Goal: Task Accomplishment & Management: Use online tool/utility

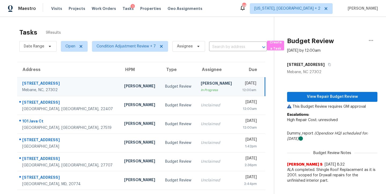
scroll to position [42, 0]
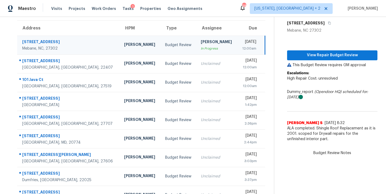
click at [240, 14] on div "Maestro Visits Projects Work Orders Tasks 1 Properties Geo Assignments 98 Washi…" at bounding box center [193, 8] width 386 height 17
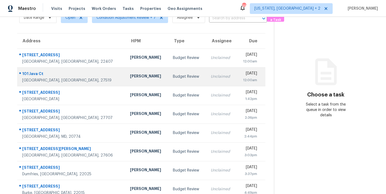
scroll to position [42, 0]
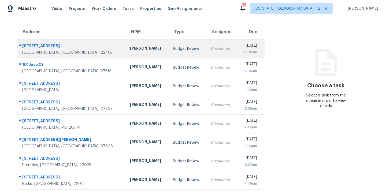
click at [241, 43] on div "[DATE]" at bounding box center [249, 46] width 16 height 7
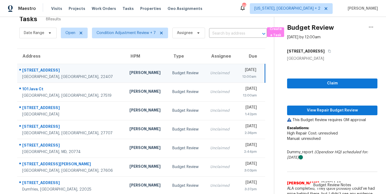
scroll to position [5, 0]
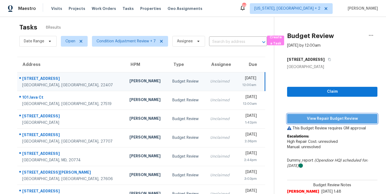
click at [351, 121] on span "View Repair Budget Review" at bounding box center [332, 119] width 82 height 7
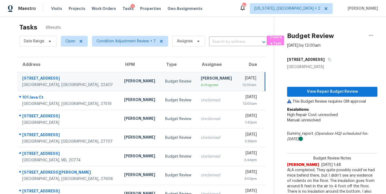
click at [238, 10] on div "Maestro Visits Projects Work Orders Tasks 1 Properties Geo Assignments 95 Washi…" at bounding box center [193, 8] width 386 height 17
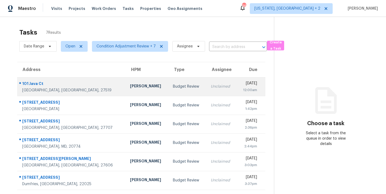
click at [169, 86] on td "Budget Review" at bounding box center [188, 86] width 38 height 19
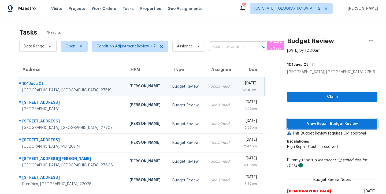
click at [339, 123] on span "View Repair Budget Review" at bounding box center [332, 124] width 82 height 7
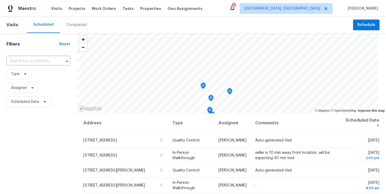
scroll to position [79, 0]
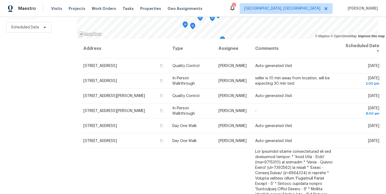
click at [51, 122] on div "Filters Reset ​ Type Assignee Scheduled Date" at bounding box center [38, 76] width 77 height 236
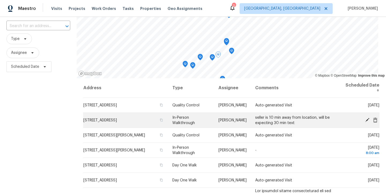
scroll to position [19, 0]
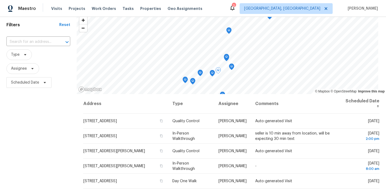
click at [41, 136] on div "Filters Reset ​ Type Assignee Scheduled Date" at bounding box center [38, 132] width 77 height 236
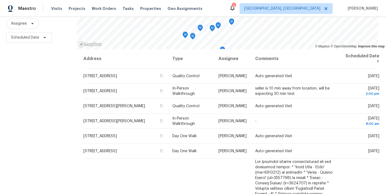
scroll to position [79, 0]
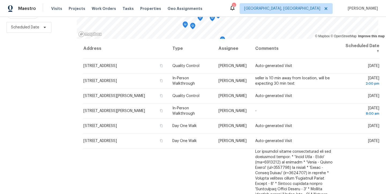
click at [64, 104] on div "Filters Reset ​ Type Assignee Scheduled Date" at bounding box center [38, 76] width 77 height 236
click at [240, 10] on div "Maestro Visits Projects Work Orders Tasks Properties Geo Assignments 2 Richmond…" at bounding box center [193, 8] width 386 height 17
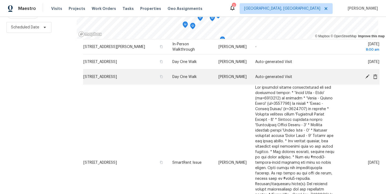
scroll to position [0, 0]
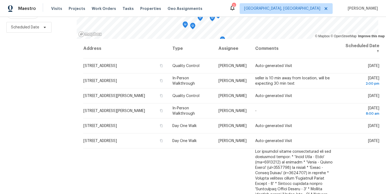
click at [39, 131] on div "Filters Reset ​ Type Assignee Scheduled Date" at bounding box center [38, 76] width 77 height 236
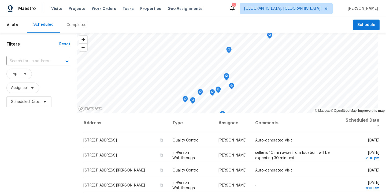
click at [218, 12] on div "Maestro Visits Projects Work Orders Tasks Properties Geo Assignments 2 Richmond…" at bounding box center [193, 8] width 386 height 17
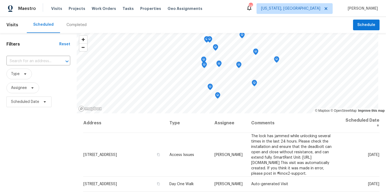
scroll to position [533, 0]
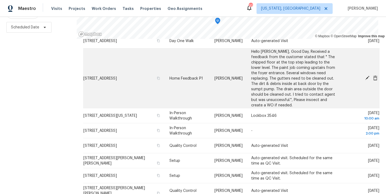
scroll to position [463, 0]
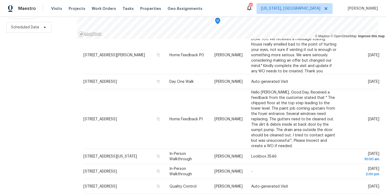
click at [38, 124] on div "Filters Reset ​ Type Assignee Scheduled Date" at bounding box center [38, 76] width 77 height 236
click at [36, 123] on div "Filters Reset ​ Type Assignee Scheduled Date" at bounding box center [38, 76] width 77 height 236
click at [61, 111] on div "Filters Reset ​ Type Assignee Scheduled Date" at bounding box center [38, 76] width 77 height 236
click at [48, 131] on div "Filters Reset ​ Type Assignee Scheduled Date" at bounding box center [38, 76] width 77 height 236
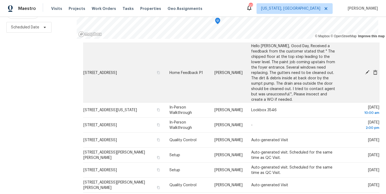
scroll to position [533, 0]
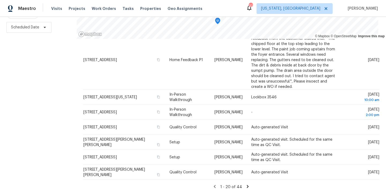
click at [31, 116] on div "Filters Reset ​ Type Assignee Scheduled Date" at bounding box center [38, 76] width 77 height 236
click at [43, 115] on div "Filters Reset ​ Type Assignee Scheduled Date" at bounding box center [38, 76] width 77 height 236
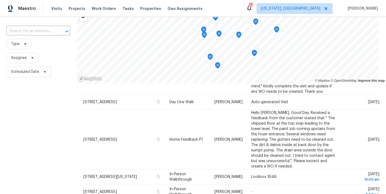
scroll to position [79, 0]
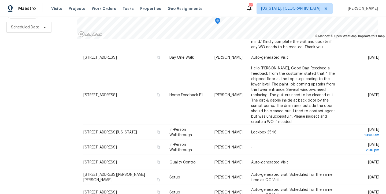
click at [209, 9] on div "Maestro Visits Projects Work Orders Tasks Properties Geo Assignments 37 Washing…" at bounding box center [193, 8] width 386 height 17
click at [58, 82] on div "Filters Reset ​ Type Assignee Scheduled Date" at bounding box center [38, 76] width 77 height 236
click at [220, 6] on div "Maestro Visits Projects Work Orders Tasks Properties Geo Assignments 37 Washing…" at bounding box center [193, 8] width 386 height 17
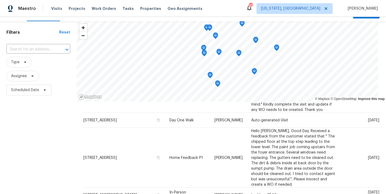
scroll to position [0, 0]
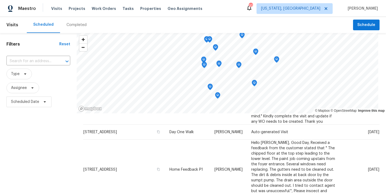
click at [30, 157] on div "Filters Reset ​ Type Assignee Scheduled Date" at bounding box center [38, 151] width 77 height 236
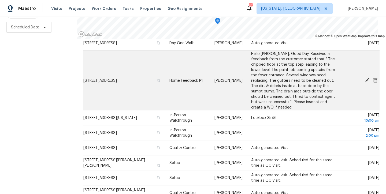
scroll to position [513, 0]
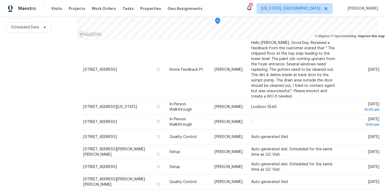
drag, startPoint x: 35, startPoint y: 139, endPoint x: 41, endPoint y: 142, distance: 7.0
click at [35, 138] on div "Filters Reset ​ Type Assignee Scheduled Date" at bounding box center [38, 76] width 77 height 236
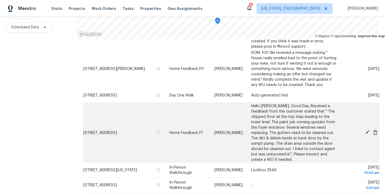
scroll to position [449, 0]
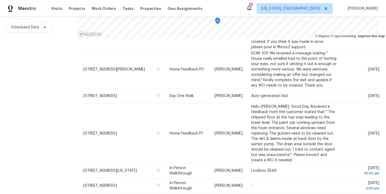
click at [221, 14] on div "Maestro Visits Projects Work Orders Tasks Properties Geo Assignments 37 Washing…" at bounding box center [193, 8] width 386 height 17
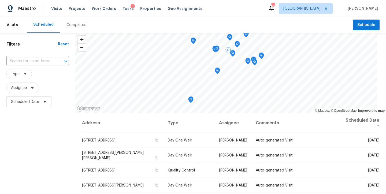
scroll to position [130, 0]
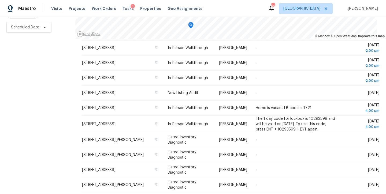
click at [40, 118] on div "Filters Reset ​ Type Assignee Scheduled Date" at bounding box center [37, 76] width 75 height 236
